Goal: Task Accomplishment & Management: Use online tool/utility

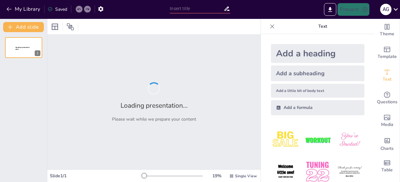
type input "Jaarverslag 2024: Een Terugblik op het [DEMOGRAPHIC_DATA] Cultureel Centrum [PE…"
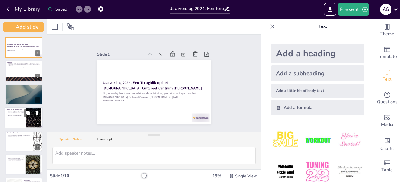
click at [23, 118] on div at bounding box center [24, 117] width 38 height 21
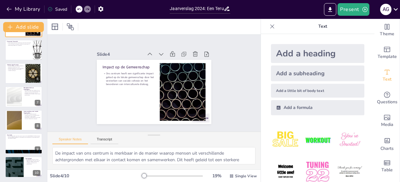
scroll to position [92, 0]
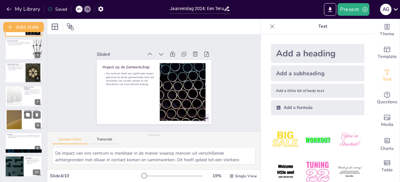
click at [17, 119] on div at bounding box center [14, 119] width 34 height 19
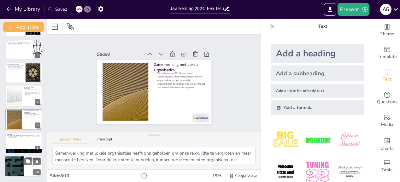
click at [14, 164] on div at bounding box center [14, 166] width 38 height 21
type textarea "Het is essentieel om iedereen te erkennen die heeft bijgedragen aan ons succes.…"
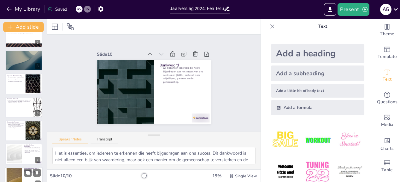
scroll to position [0, 0]
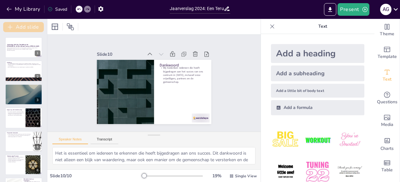
click at [12, 26] on icon "button" at bounding box center [10, 27] width 6 height 6
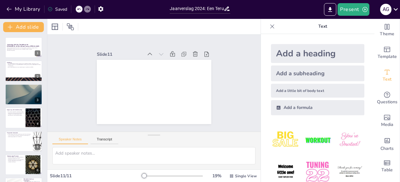
click at [56, 76] on div "Slide 1 Jaarverslag 2024: Een Terugblik op het [DEMOGRAPHIC_DATA] Cultureel Cen…" at bounding box center [154, 83] width 233 height 158
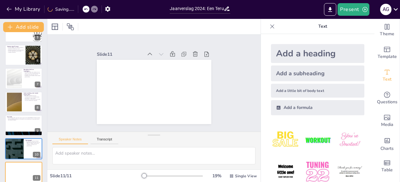
scroll to position [115, 0]
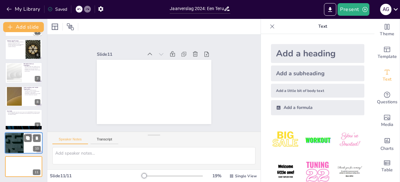
click at [26, 143] on div at bounding box center [24, 143] width 38 height 21
type textarea "Het is essentieel om iedereen te erkennen die heeft bijgedragen aan ons succes.…"
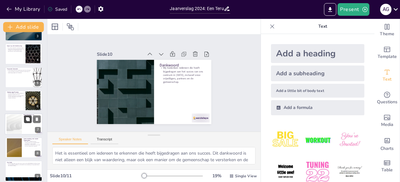
scroll to position [0, 0]
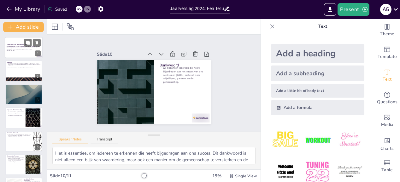
click at [25, 52] on div at bounding box center [24, 47] width 38 height 21
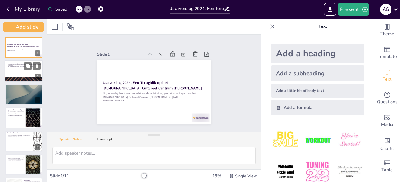
click at [19, 65] on p "Het [DEMOGRAPHIC_DATA] Cultureel Centrum [PERSON_NAME] is opgericht om een plat…" at bounding box center [24, 64] width 34 height 3
type textarea "Het centrum is opgericht met de bedoeling om een veilige en ondersteunende omge…"
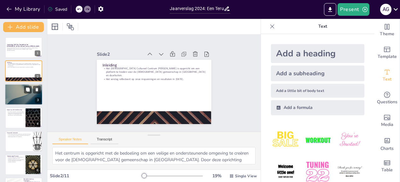
click at [22, 95] on div at bounding box center [24, 94] width 38 height 21
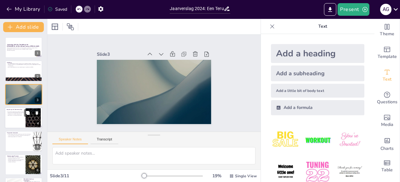
click at [21, 115] on p "Ons centrum heeft een significante impact gehad op de lokale gemeenschap door h…" at bounding box center [15, 113] width 17 height 5
type textarea "De impact van ons centrum is merkbaar in de manier waarop mensen uit verschille…"
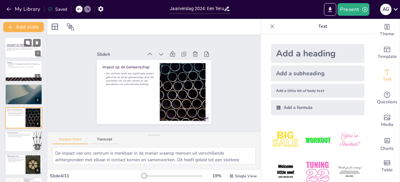
click at [20, 46] on p "Jaarverslag 2024: Een Terugblik op het [DEMOGRAPHIC_DATA] Cultureel Centrum [PE…" at bounding box center [24, 45] width 34 height 3
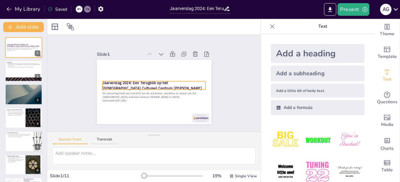
click at [109, 83] on strong "Jaarverslag 2024: Een Terugblik op het [DEMOGRAPHIC_DATA] Cultureel Centrum [PE…" at bounding box center [150, 84] width 88 height 59
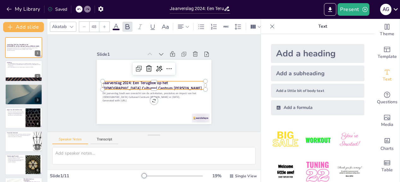
click at [109, 83] on strong "Jaarverslag 2024: Een Terugblik op het [DEMOGRAPHIC_DATA] Cultureel Centrum [PE…" at bounding box center [151, 84] width 96 height 41
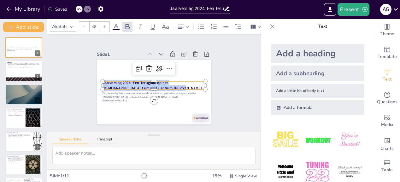
click at [111, 83] on strong "Jaarverslag 2024: Een Terugblik op het [DEMOGRAPHIC_DATA] Cultureel Centrum [PE…" at bounding box center [149, 84] width 77 height 74
